Goal: Task Accomplishment & Management: Use online tool/utility

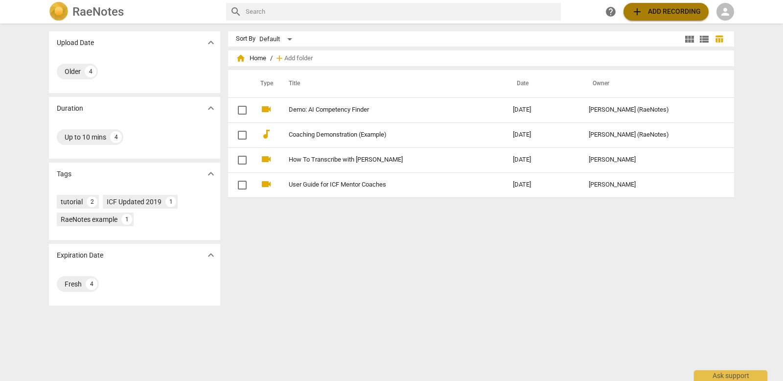
click at [651, 16] on span "add Add recording" at bounding box center [665, 12] width 69 height 12
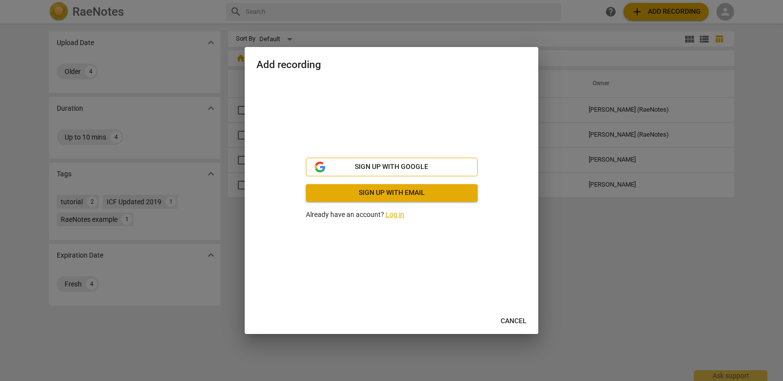
click at [395, 166] on span "Sign up with Google" at bounding box center [391, 167] width 73 height 10
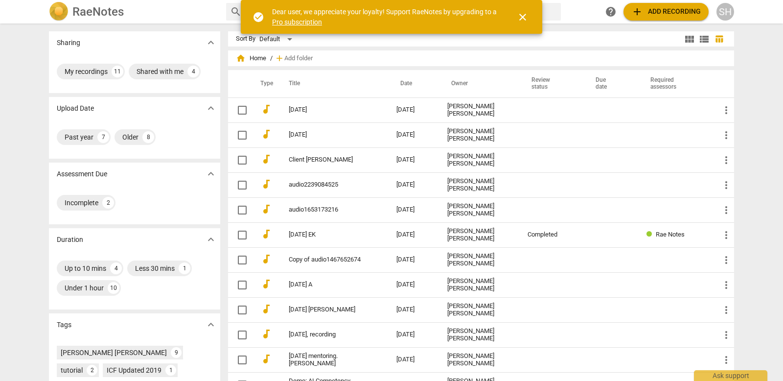
click at [524, 22] on span "close" at bounding box center [523, 17] width 12 height 12
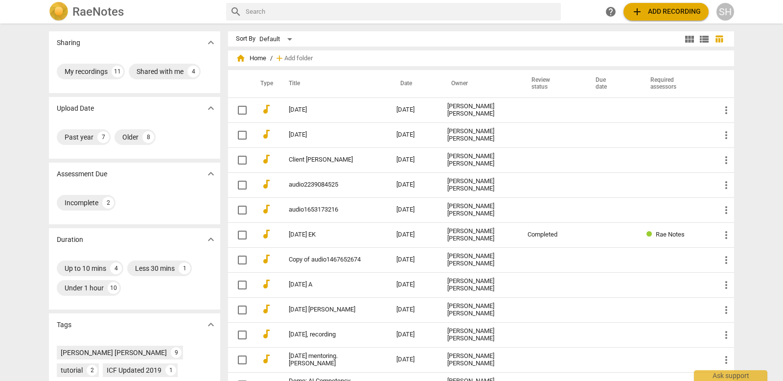
click at [650, 14] on span "add Add recording" at bounding box center [665, 12] width 69 height 12
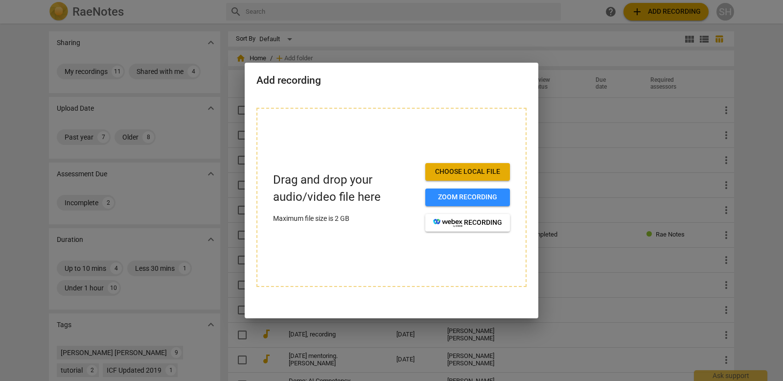
click at [454, 168] on span "Choose local file" at bounding box center [467, 172] width 69 height 10
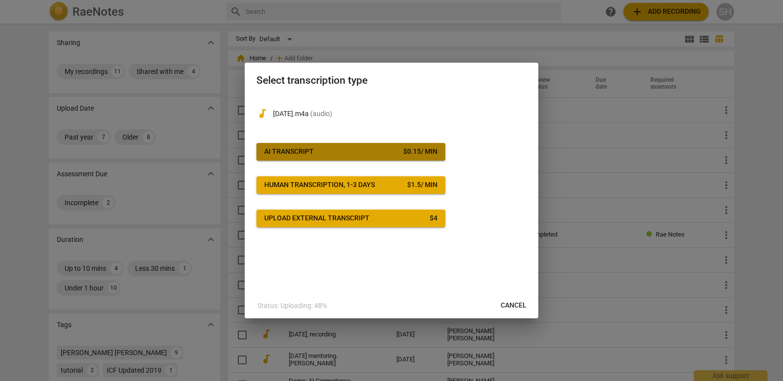
click at [388, 155] on span "AI Transcript $ 0.15 / min" at bounding box center [350, 152] width 173 height 10
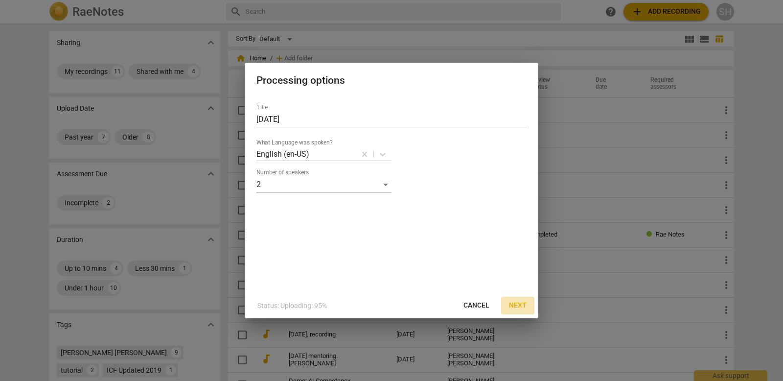
click at [513, 303] on span "Next" at bounding box center [518, 305] width 18 height 10
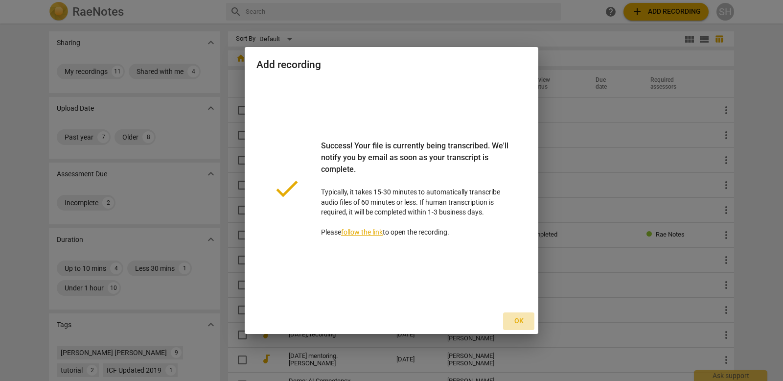
click at [518, 317] on span "Ok" at bounding box center [519, 321] width 16 height 10
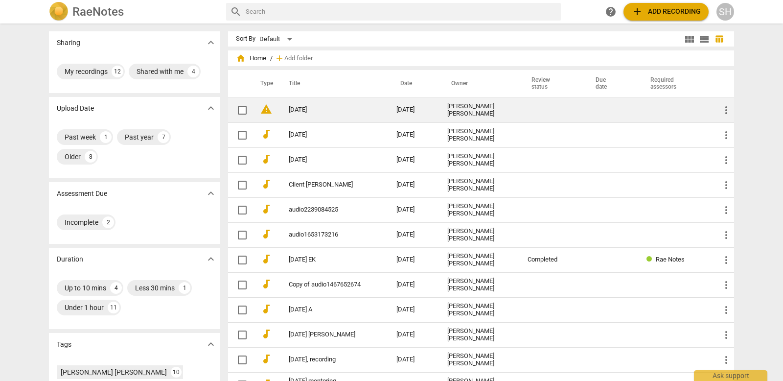
click at [490, 113] on div "[PERSON_NAME] [PERSON_NAME]" at bounding box center [479, 110] width 65 height 15
